Goal: Check status: Check status

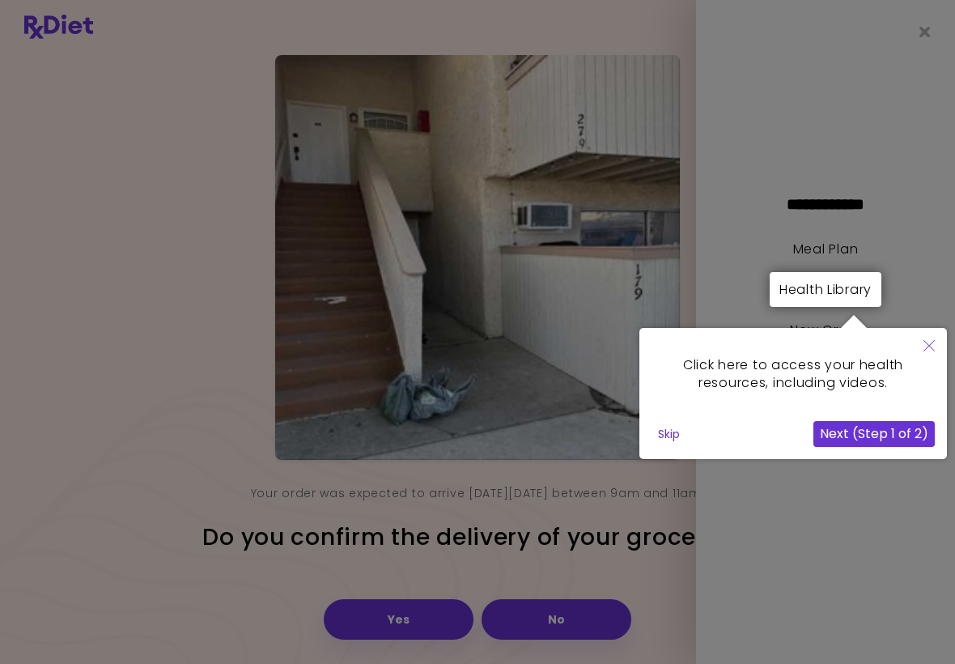
click at [915, 361] on button "Close" at bounding box center [929, 347] width 36 height 38
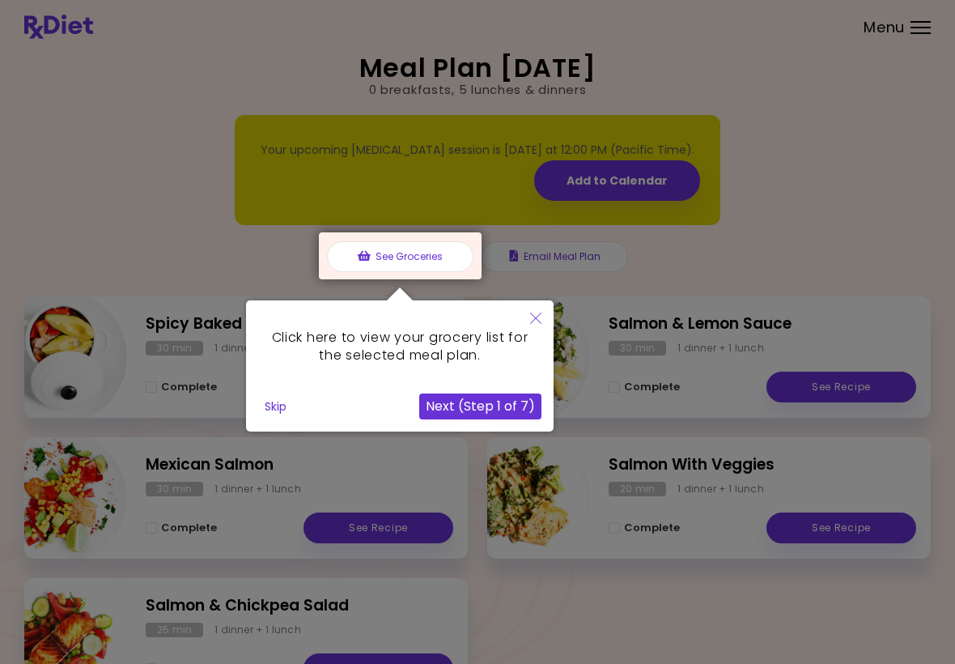
click at [534, 313] on icon "Close" at bounding box center [535, 317] width 11 height 11
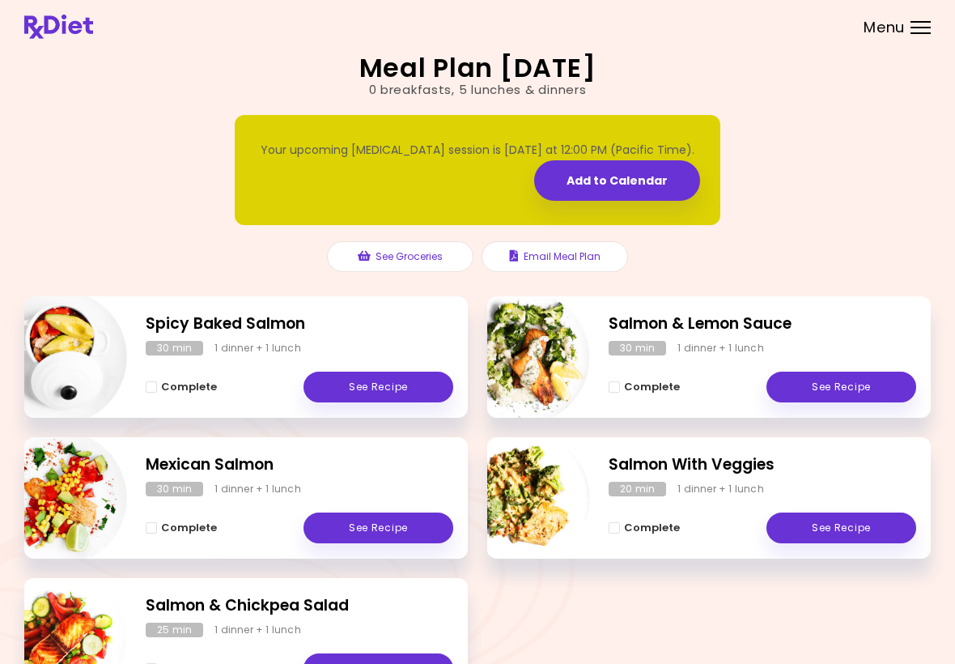
click at [902, 26] on span "Menu" at bounding box center [884, 27] width 41 height 15
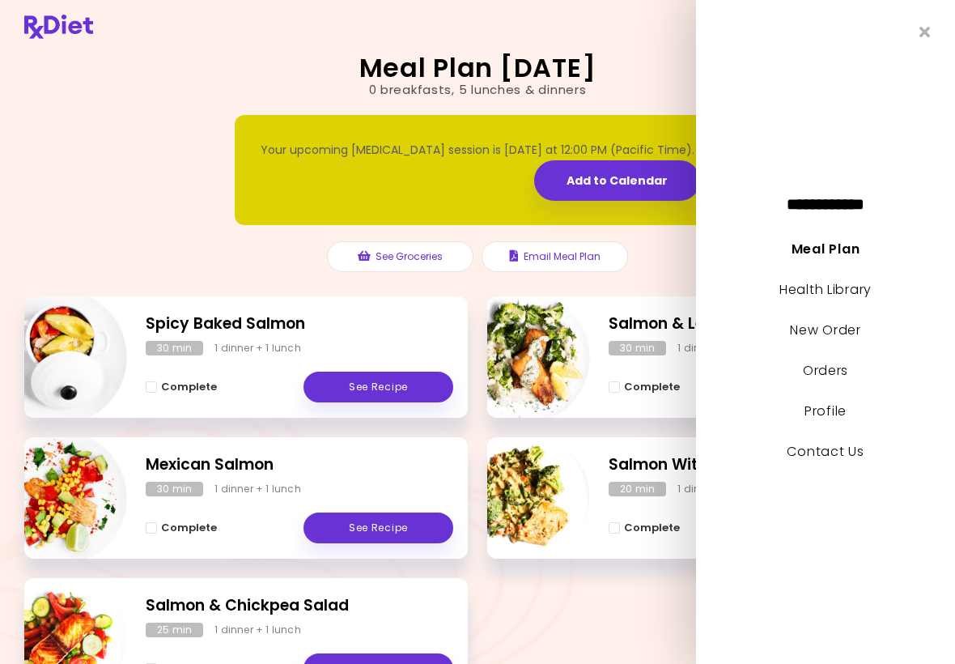
click at [838, 330] on link "New Order" at bounding box center [825, 330] width 70 height 19
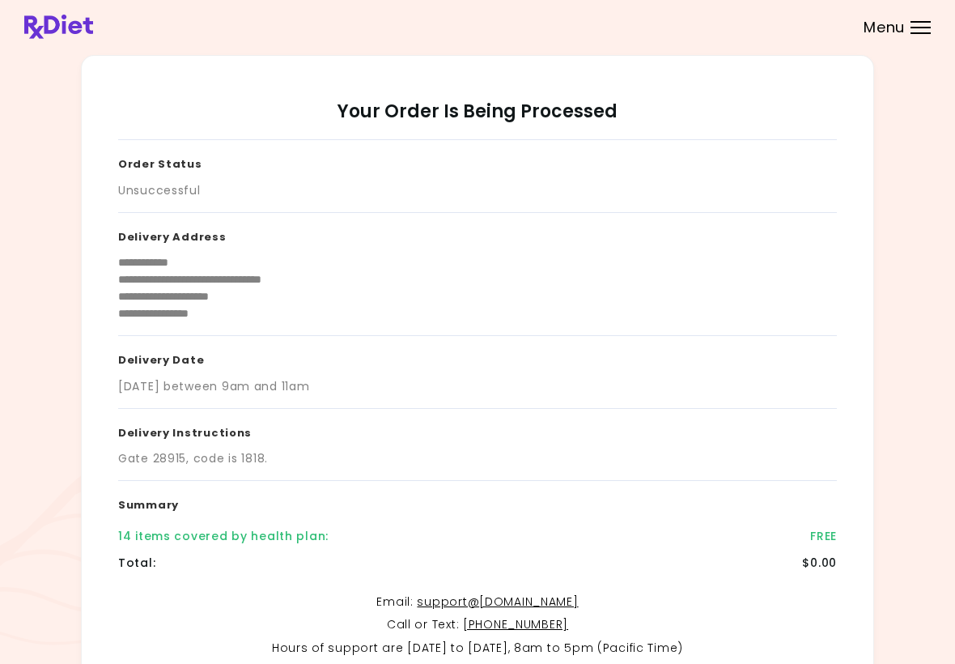
click at [911, 21] on div at bounding box center [921, 22] width 20 height 2
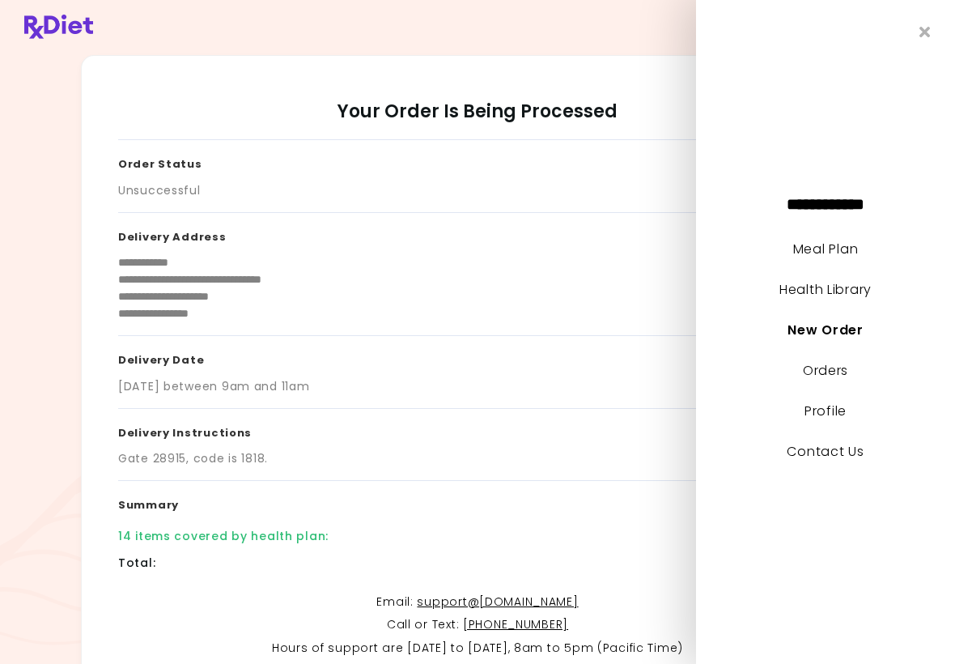
click at [922, 36] on icon "Close" at bounding box center [924, 31] width 11 height 15
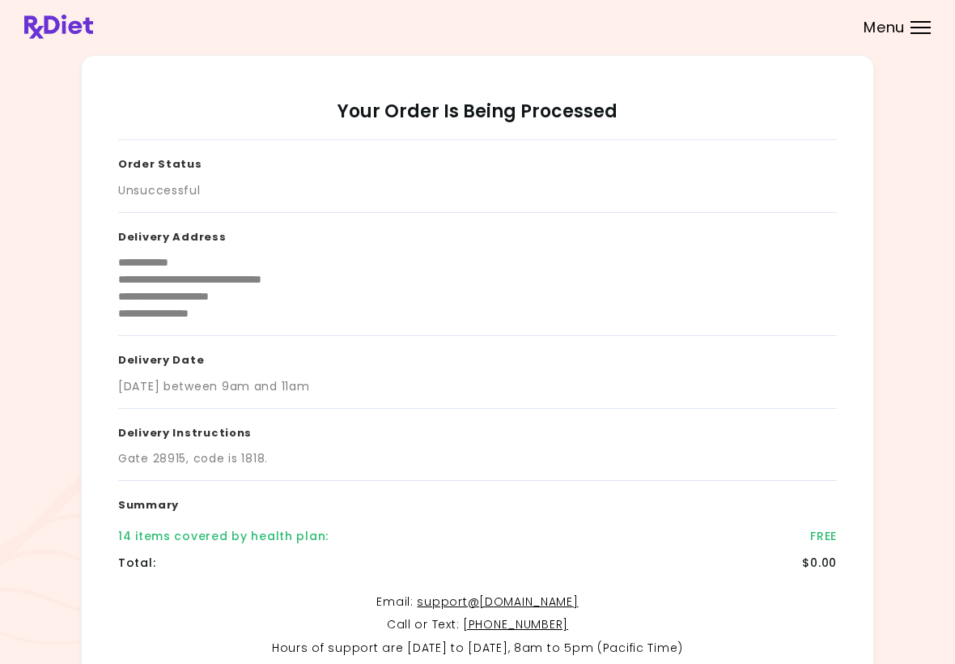
click at [915, 32] on div at bounding box center [921, 33] width 20 height 2
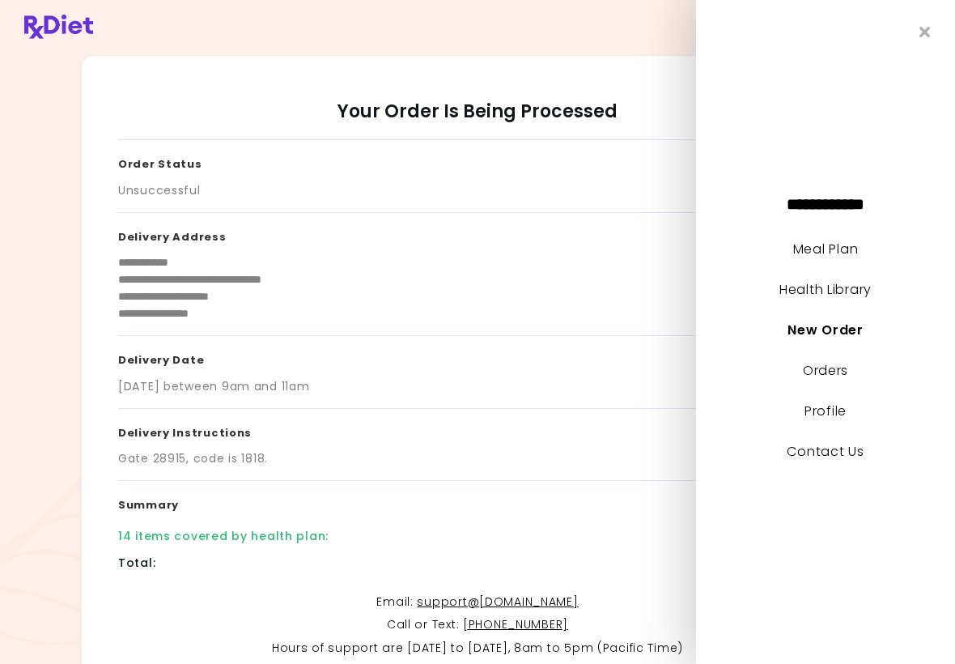
click at [832, 377] on link "Orders" at bounding box center [825, 370] width 45 height 19
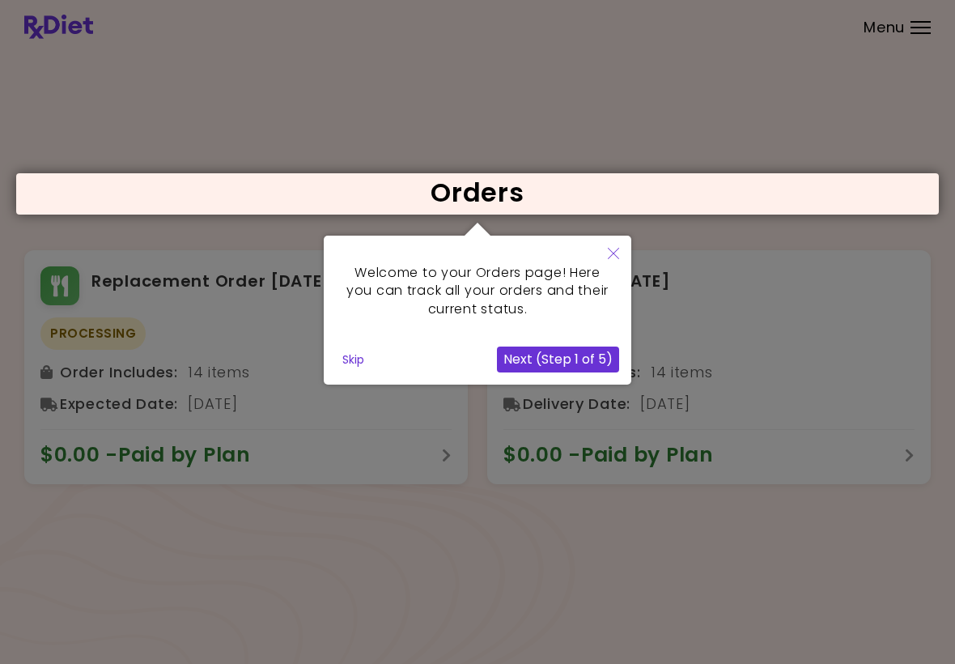
click at [622, 253] on button "Close" at bounding box center [614, 255] width 36 height 38
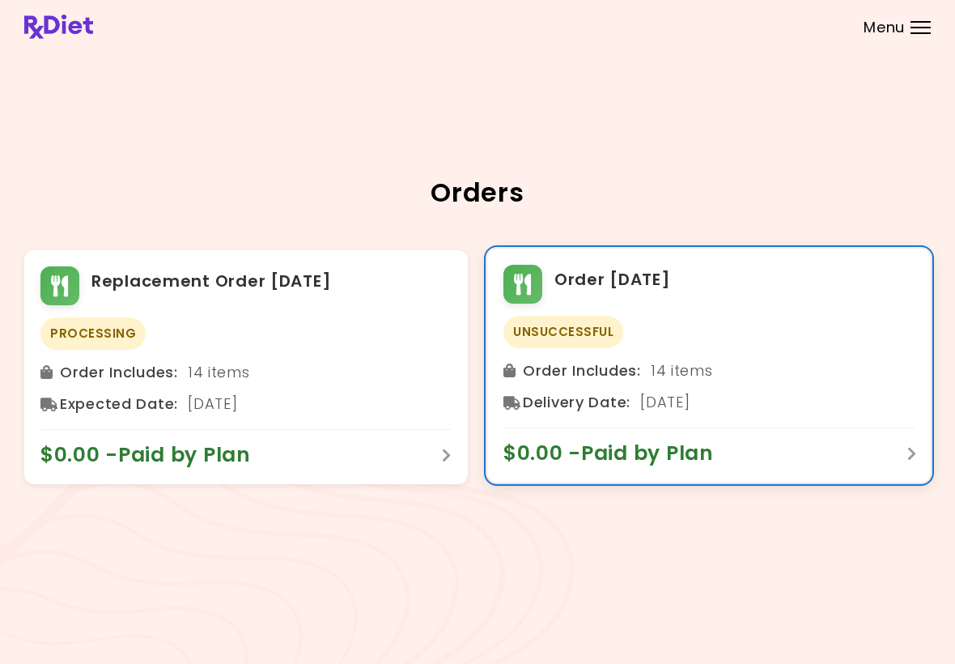
click at [839, 344] on div "Unsuccessful" at bounding box center [708, 332] width 411 height 32
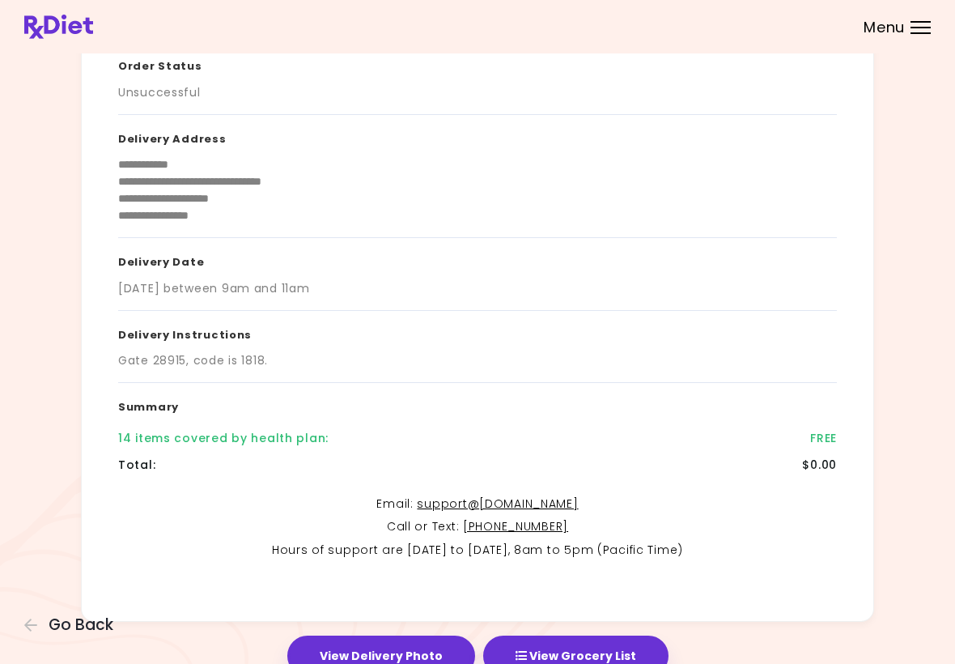
scroll to position [161, 0]
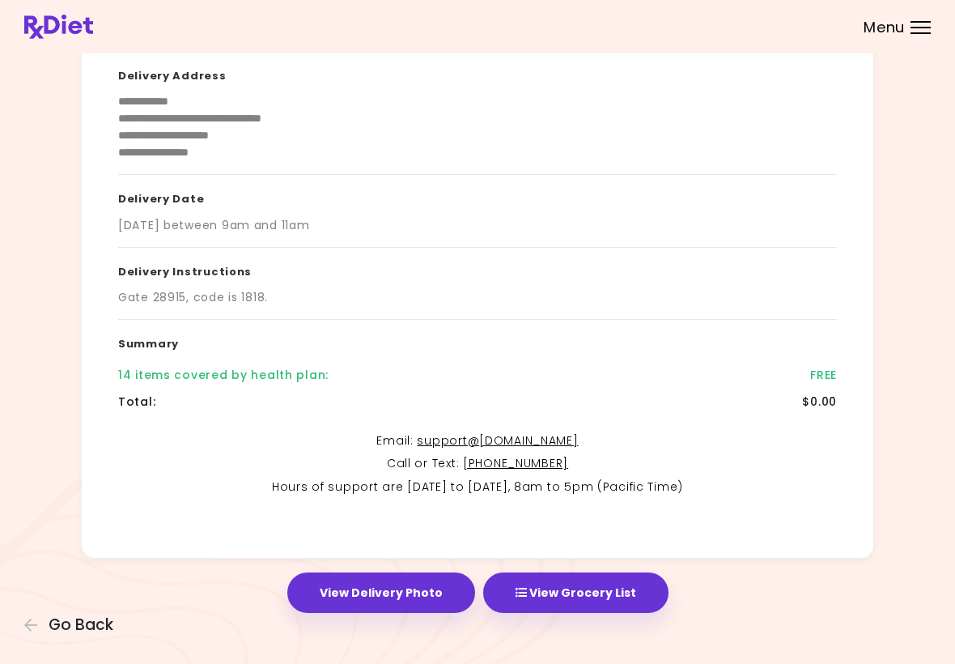
click at [416, 598] on button "View Delivery Photo" at bounding box center [381, 592] width 188 height 40
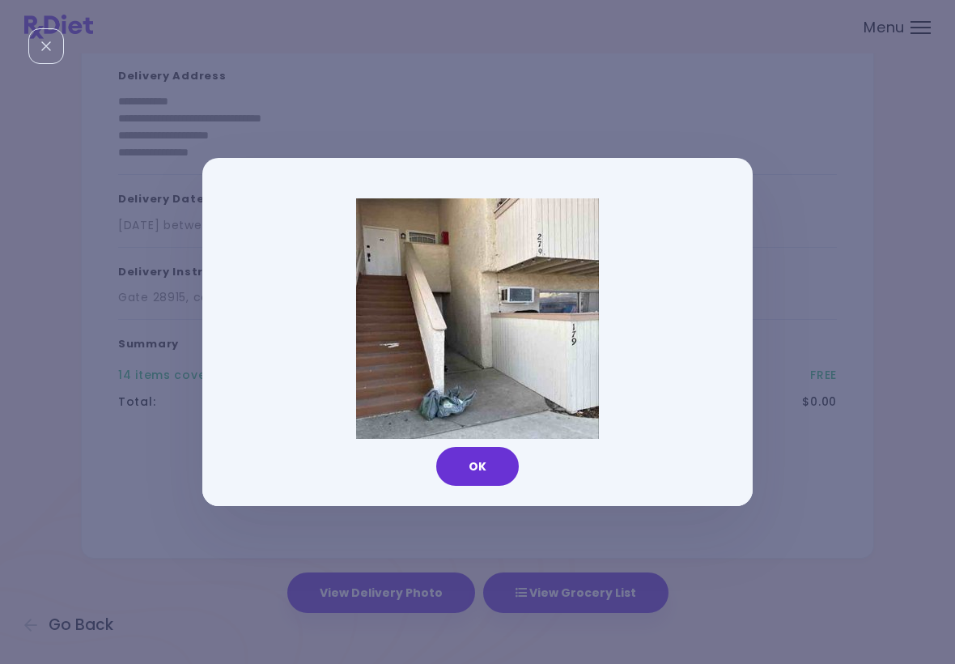
click at [557, 326] on img at bounding box center [477, 319] width 243 height 243
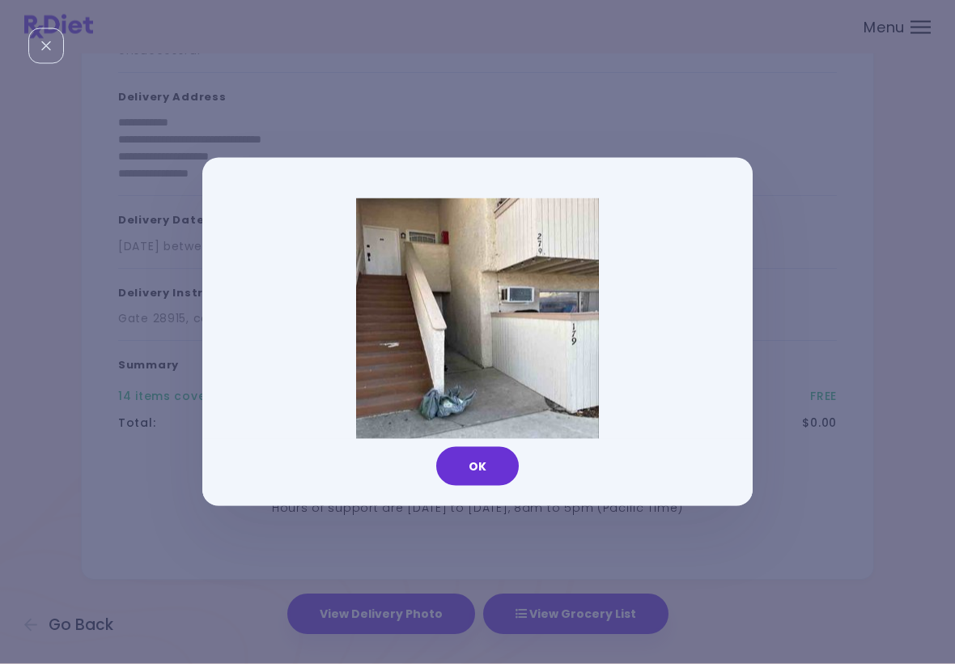
scroll to position [131, 0]
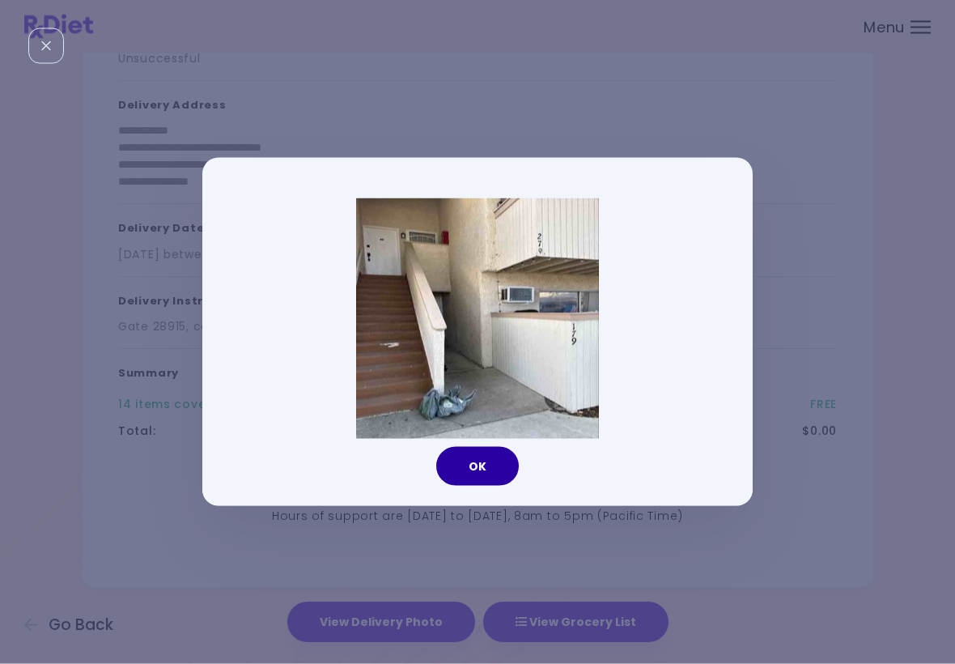
click at [459, 467] on button "OK" at bounding box center [477, 466] width 83 height 39
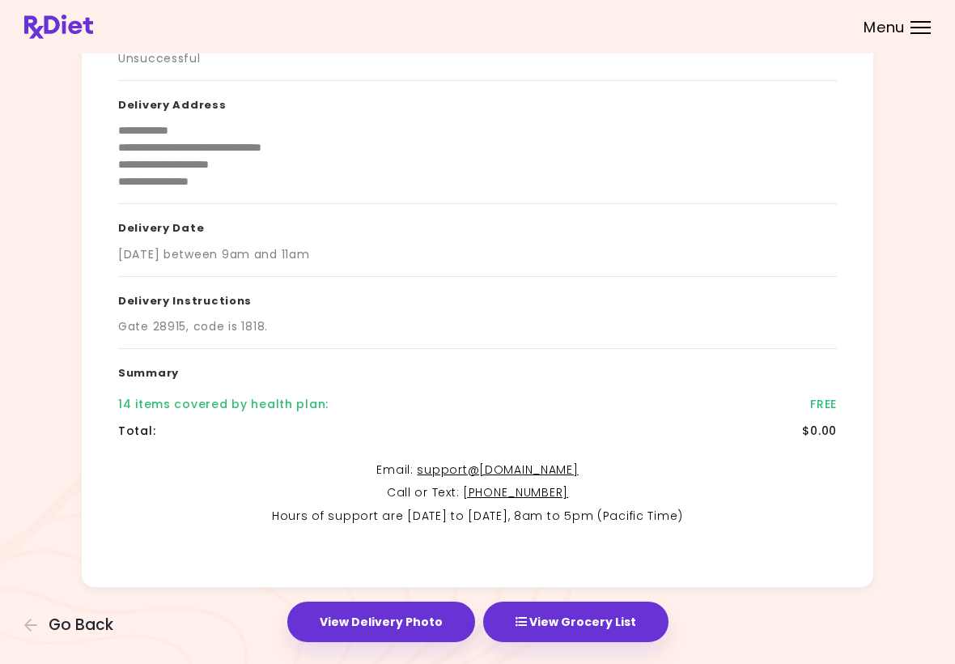
click at [62, 628] on span "Go Back" at bounding box center [81, 625] width 65 height 18
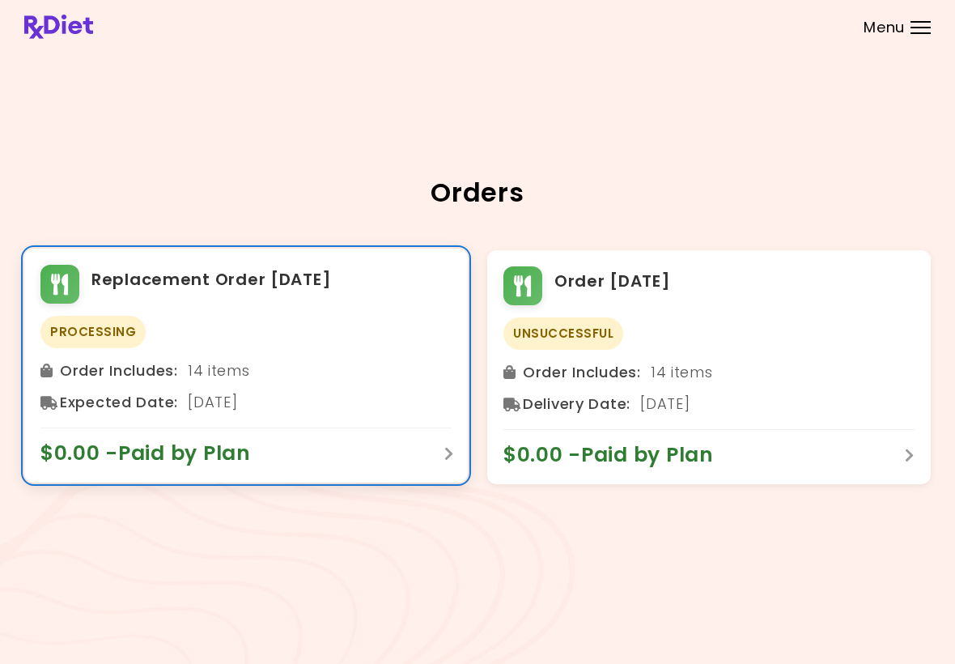
click at [189, 380] on div "Order Includes : 14 items" at bounding box center [245, 371] width 411 height 26
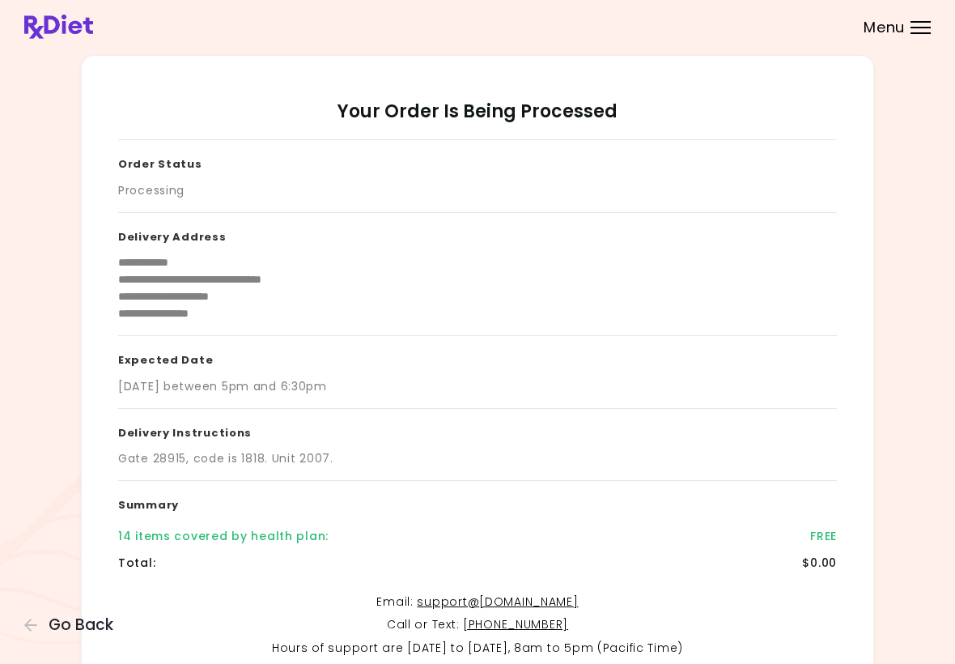
click at [913, 56] on div "**********" at bounding box center [477, 387] width 907 height 665
click at [919, 31] on div "Menu" at bounding box center [921, 27] width 20 height 13
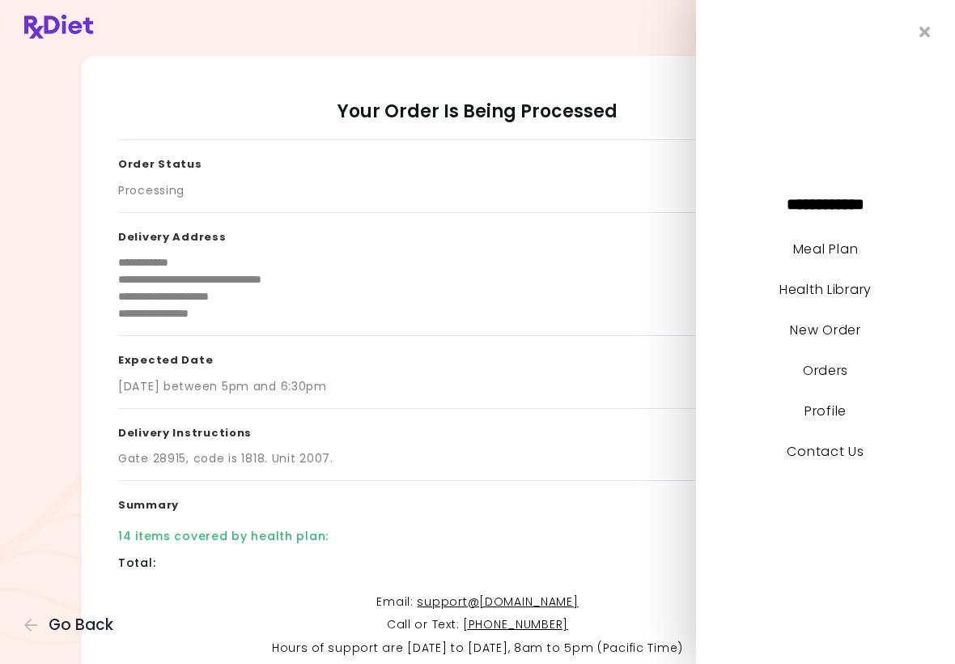
click at [928, 26] on icon "Close" at bounding box center [924, 31] width 11 height 15
